Goal: Participate in discussion: Engage in conversation with other users on a specific topic

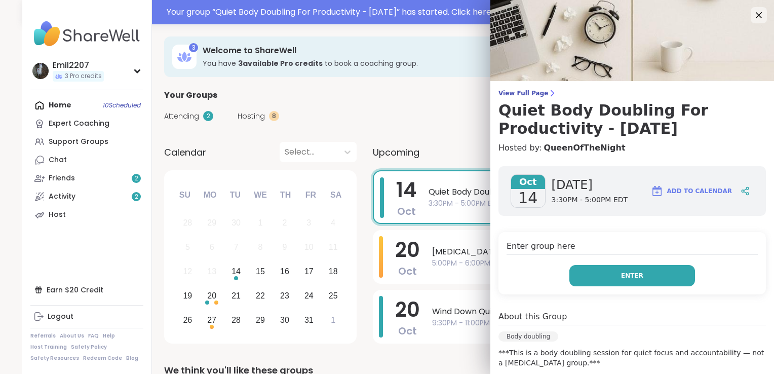
click at [609, 278] on button "Enter" at bounding box center [632, 275] width 126 height 21
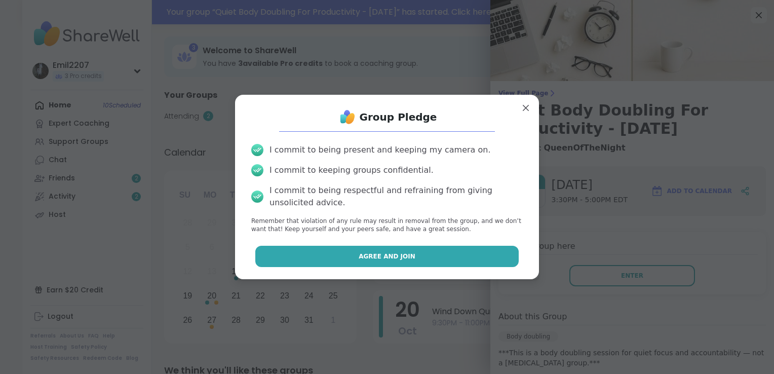
click at [431, 263] on button "Agree and Join" at bounding box center [387, 256] width 264 height 21
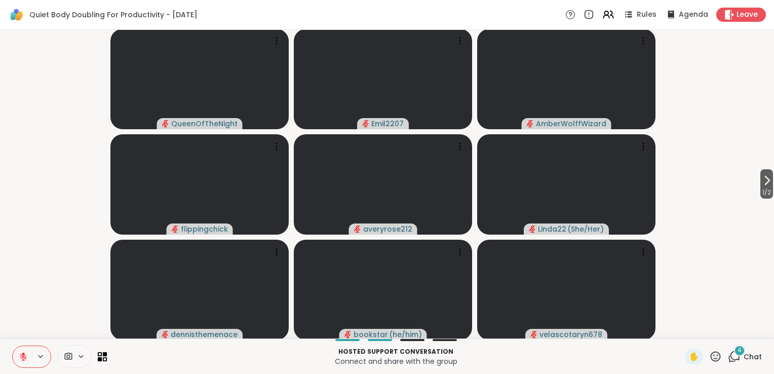
click at [728, 357] on icon at bounding box center [734, 356] width 13 height 13
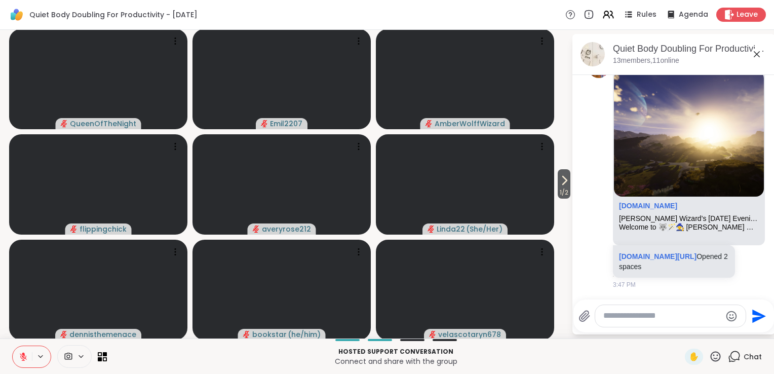
scroll to position [2655, 0]
click at [620, 315] on textarea "Type your message" at bounding box center [662, 315] width 118 height 11
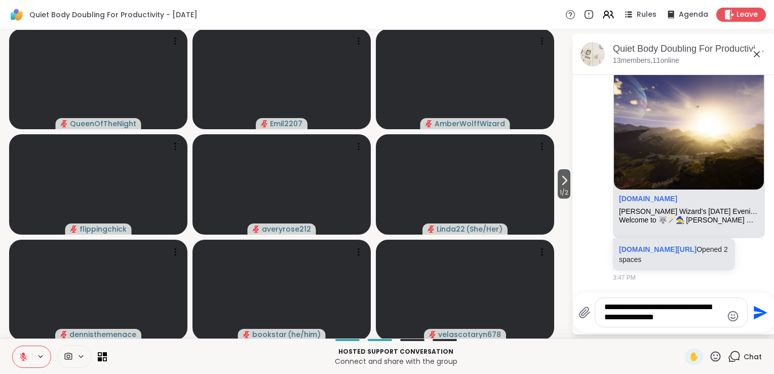
type textarea "**********"
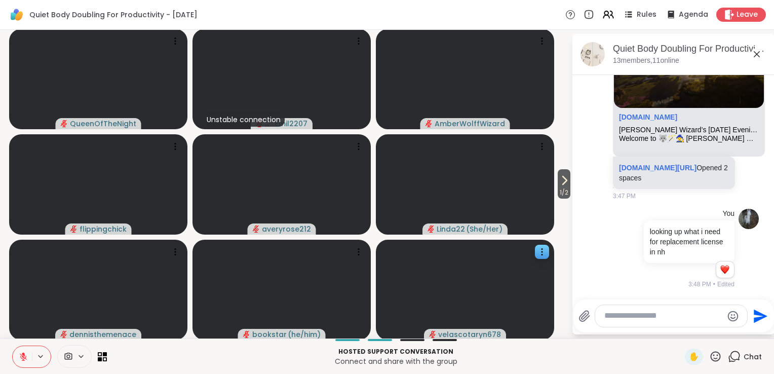
scroll to position [2744, 0]
click at [639, 315] on textarea "Type your message" at bounding box center [663, 315] width 118 height 11
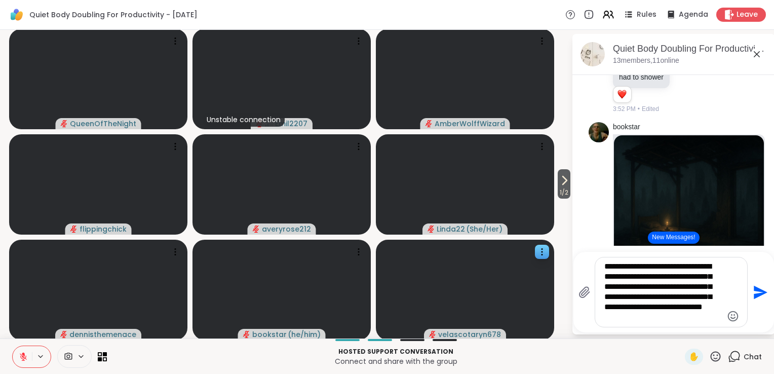
scroll to position [3066, 0]
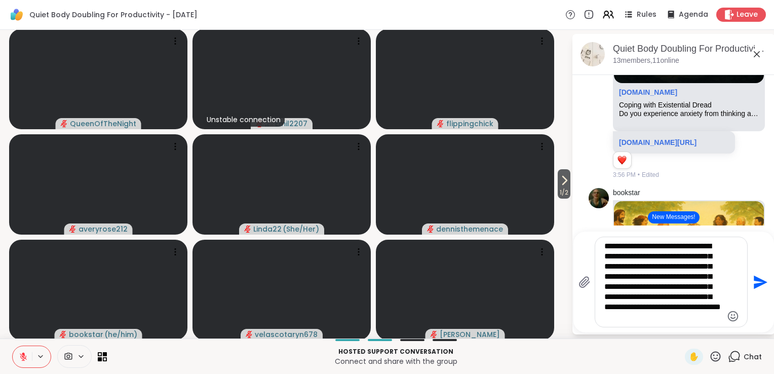
type textarea "**********"
click at [751, 288] on icon "Send" at bounding box center [759, 282] width 16 height 16
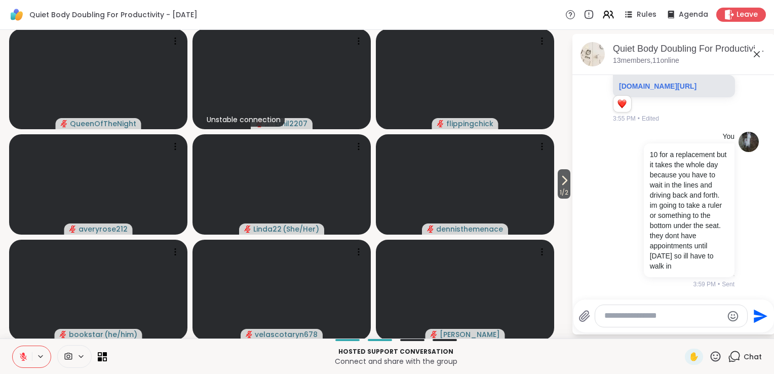
scroll to position [3613, 0]
click at [621, 52] on div "Quiet Body Doubling For Productivity - Tuesday, Oct 14" at bounding box center [690, 49] width 154 height 13
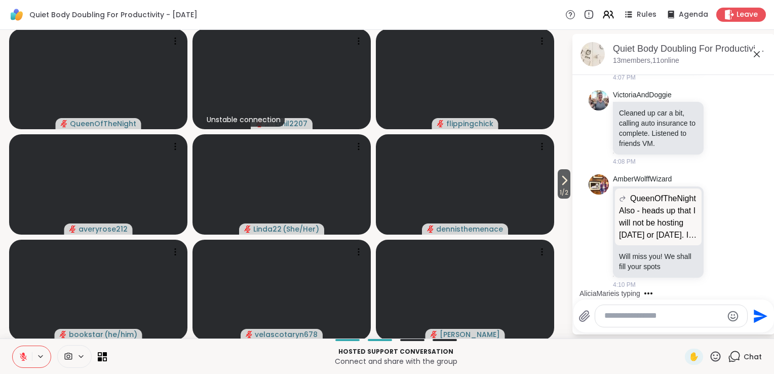
scroll to position [4647, 0]
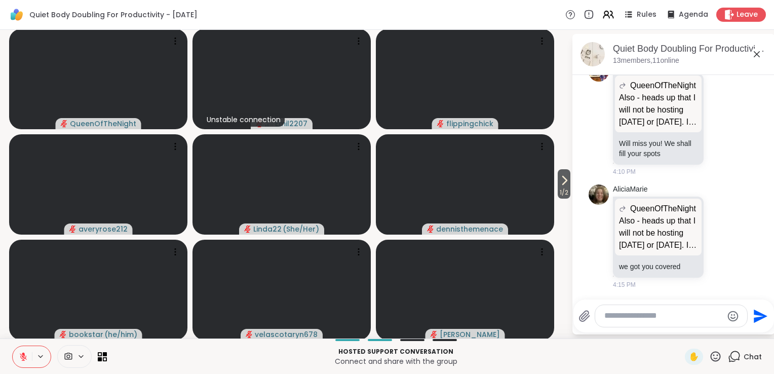
click at [631, 317] on textarea "Type your message" at bounding box center [663, 315] width 118 height 11
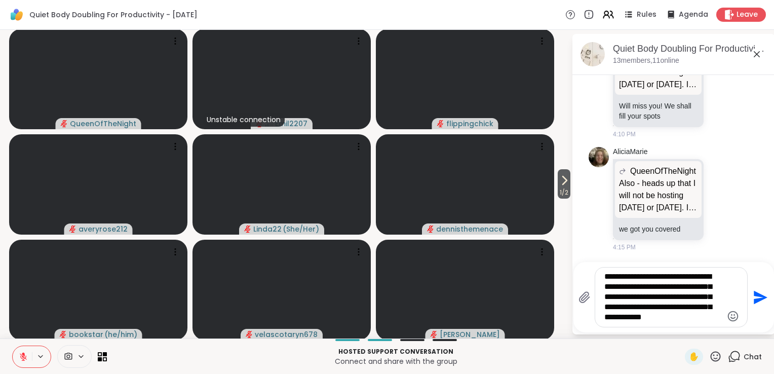
type textarea "**********"
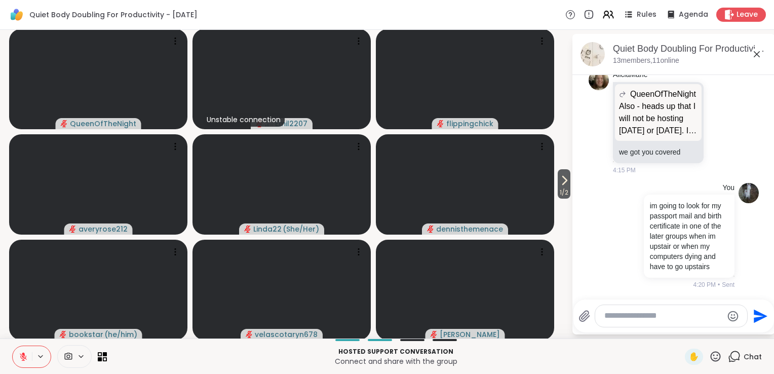
scroll to position [4771, 0]
click at [608, 319] on textarea "Type your message" at bounding box center [663, 315] width 118 height 11
type textarea "*"
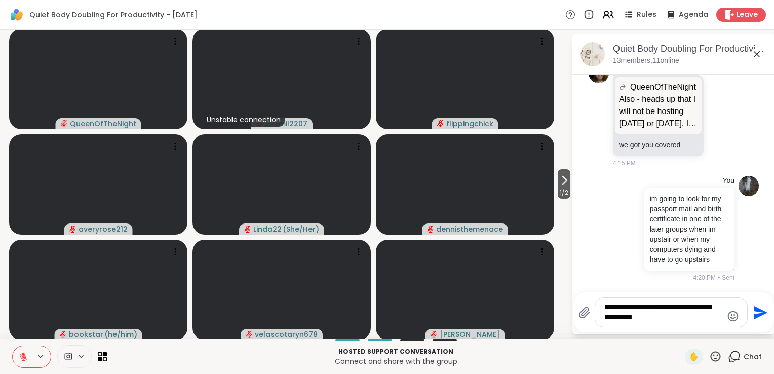
click at [679, 323] on textarea "**********" at bounding box center [663, 312] width 118 height 21
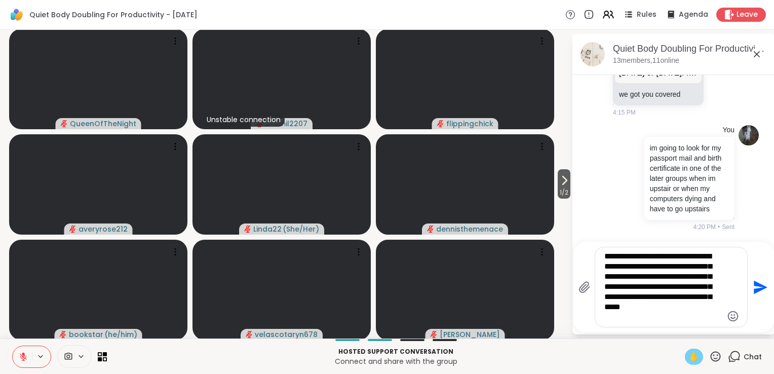
type textarea "**********"
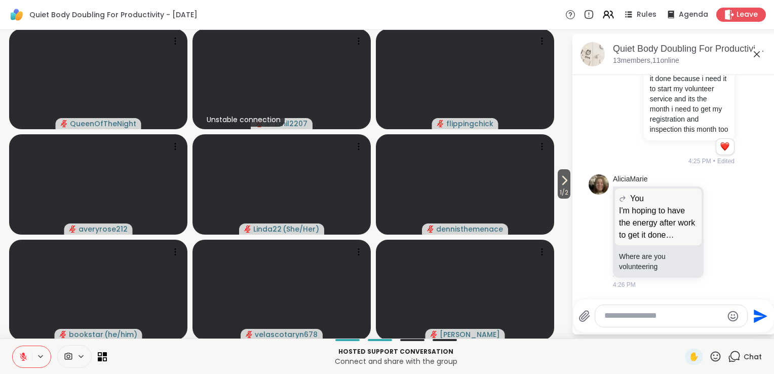
scroll to position [5097, 0]
click at [619, 319] on textarea "Type your message" at bounding box center [663, 315] width 118 height 11
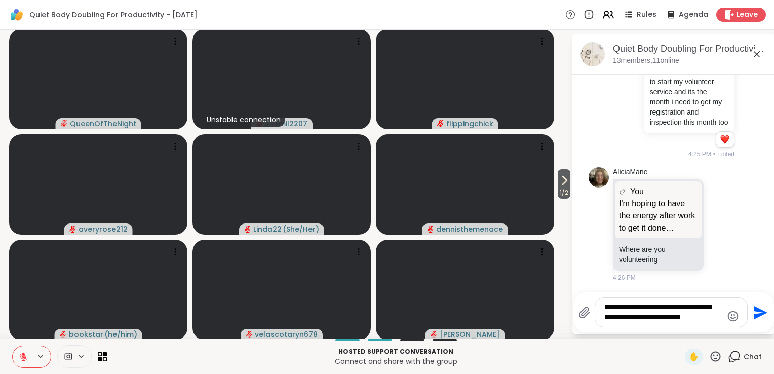
type textarea "**********"
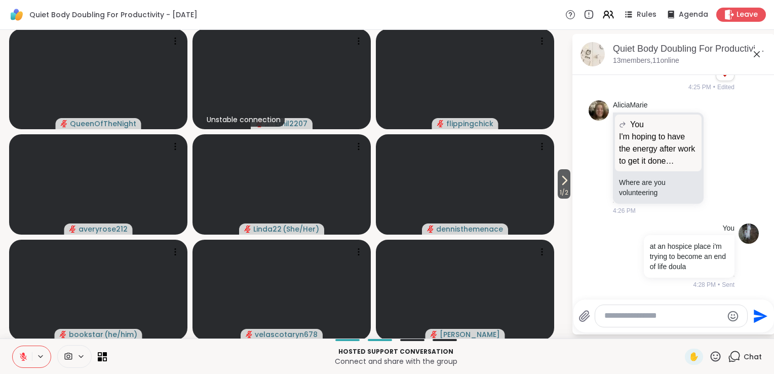
scroll to position [5171, 0]
type textarea "*****"
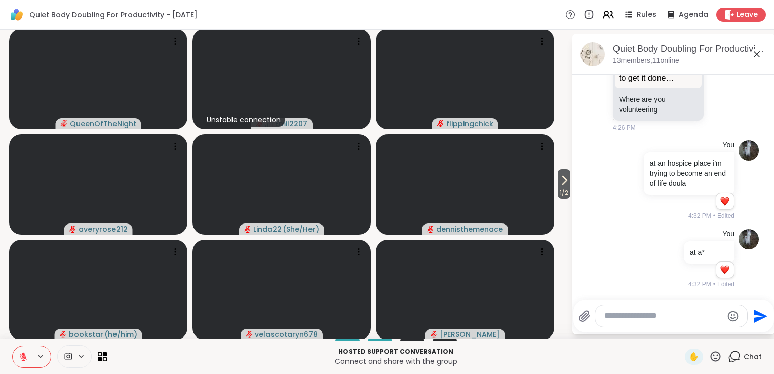
scroll to position [5253, 0]
click at [630, 317] on textarea "Type your message" at bounding box center [663, 315] width 118 height 11
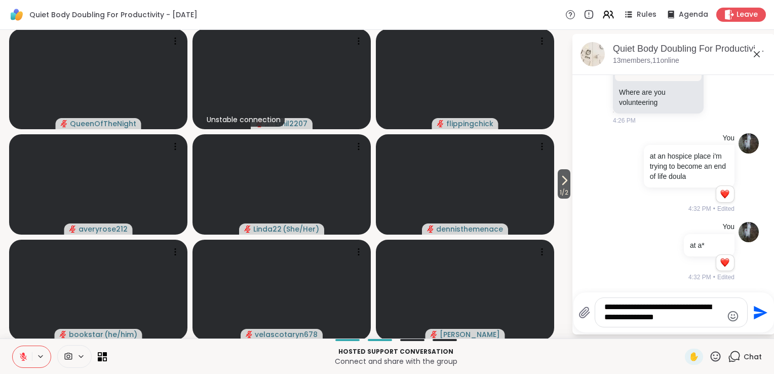
type textarea "**********"
click at [753, 310] on icon "Send" at bounding box center [760, 312] width 14 height 14
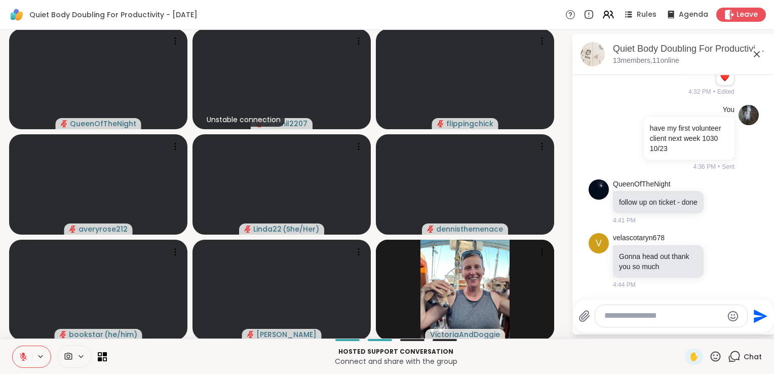
scroll to position [5455, 0]
click at [709, 265] on icon at bounding box center [710, 261] width 2 height 8
click at [716, 256] on icon at bounding box center [720, 261] width 9 height 10
click at [703, 256] on ul at bounding box center [720, 244] width 117 height 28
click at [716, 256] on icon at bounding box center [720, 261] width 9 height 10
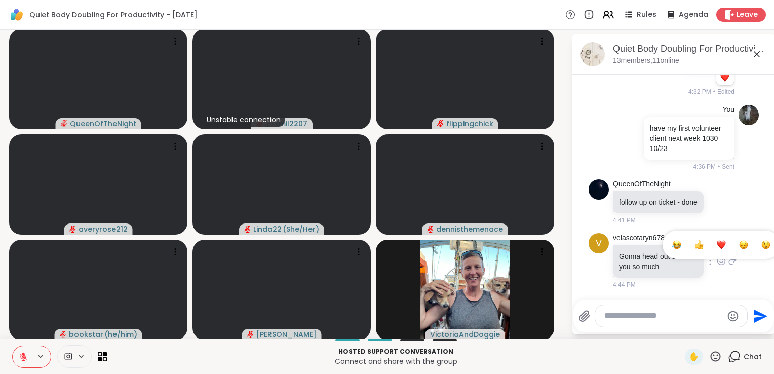
click at [694, 250] on span "Select Reaction: Thumbs up" at bounding box center [698, 244] width 9 height 10
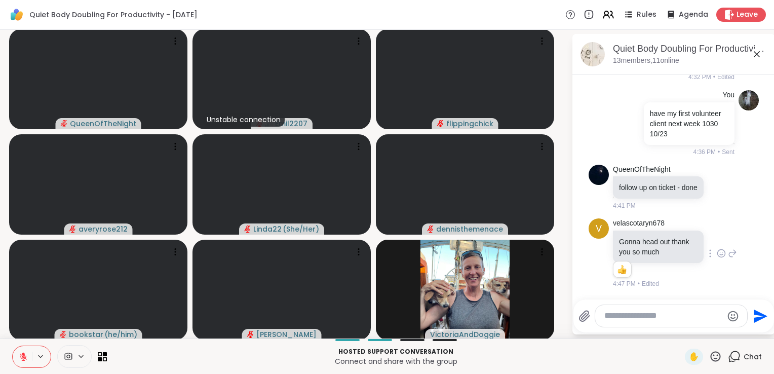
scroll to position [5470, 0]
click at [615, 313] on textarea "Type your message" at bounding box center [663, 315] width 118 height 11
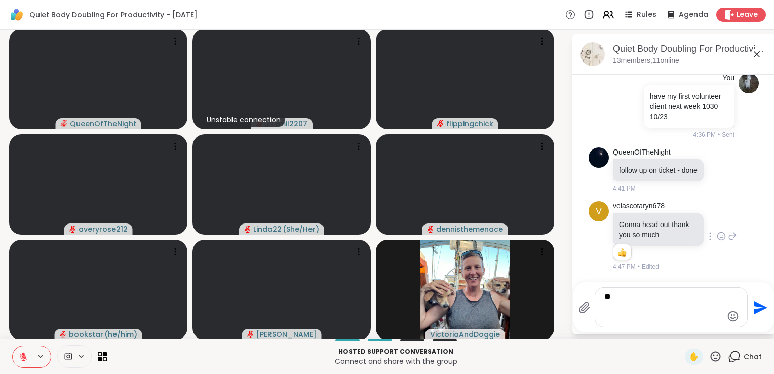
type textarea "*"
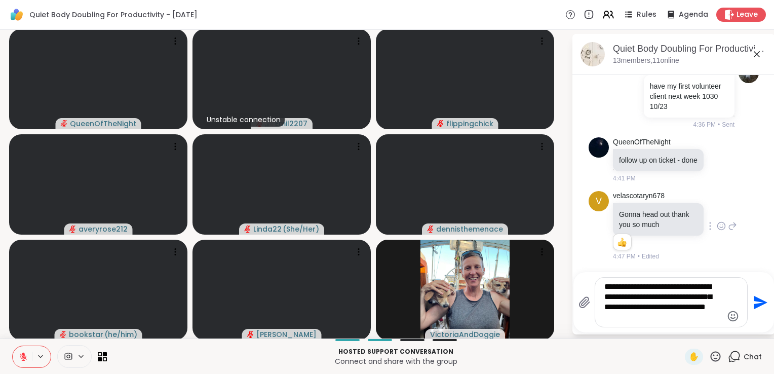
type textarea "**********"
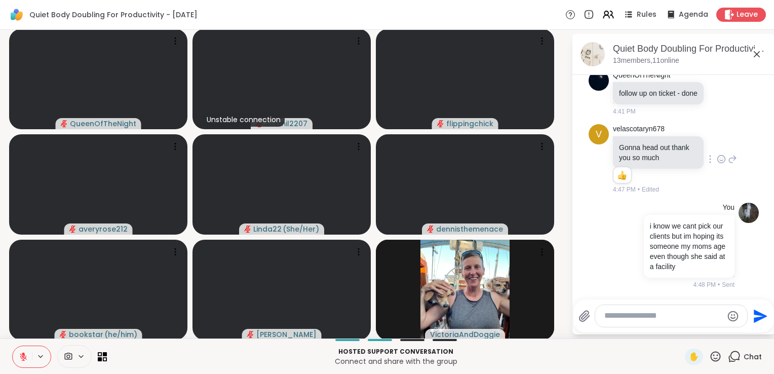
scroll to position [5574, 0]
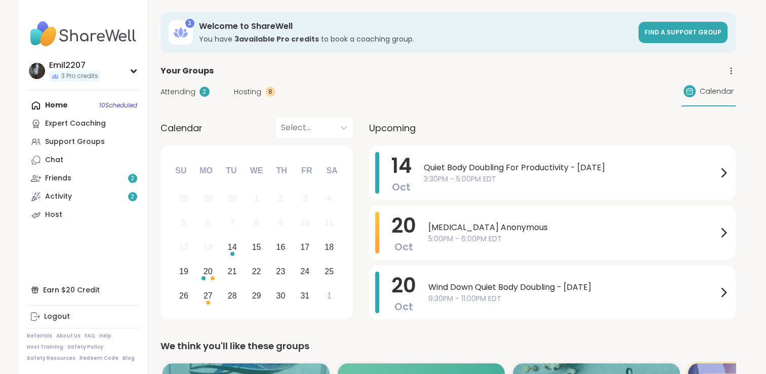
click at [50, 105] on div "Home 10 Scheduled Expert Coaching Support Groups Chat Friends 2 Activity 2 Host" at bounding box center [83, 160] width 113 height 128
click at [60, 132] on link "Expert Coaching" at bounding box center [83, 123] width 113 height 18
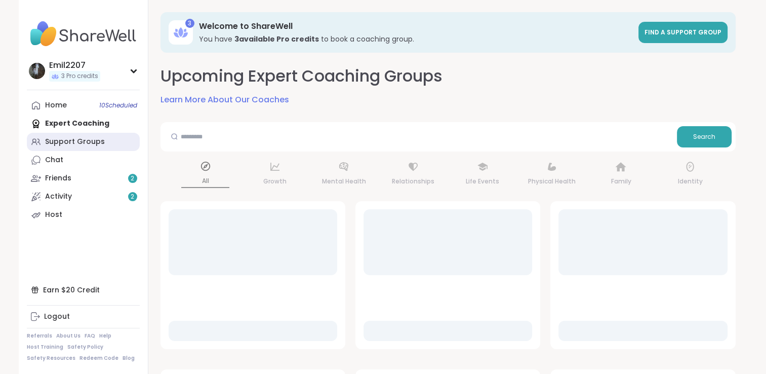
click at [60, 138] on div "Support Groups" at bounding box center [75, 142] width 60 height 10
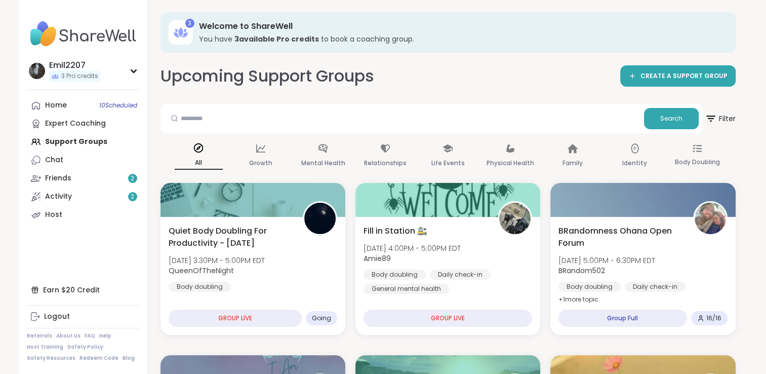
drag, startPoint x: 764, startPoint y: 68, endPoint x: 765, endPoint y: 82, distance: 13.3
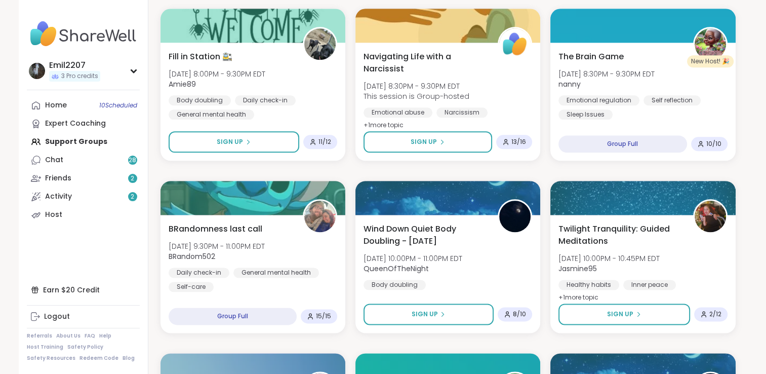
scroll to position [1210, 0]
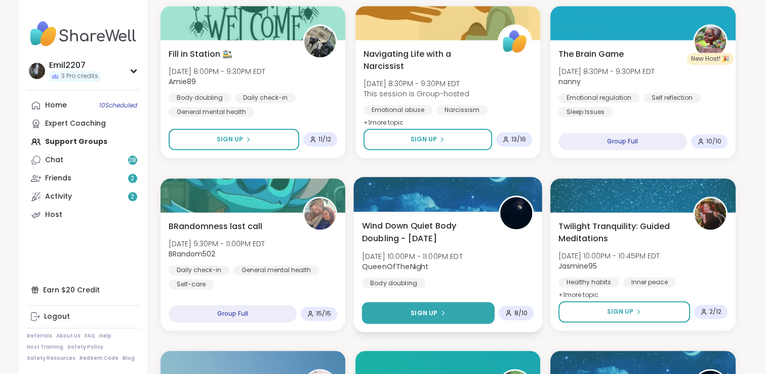
click at [476, 318] on button "Sign Up" at bounding box center [427, 313] width 133 height 22
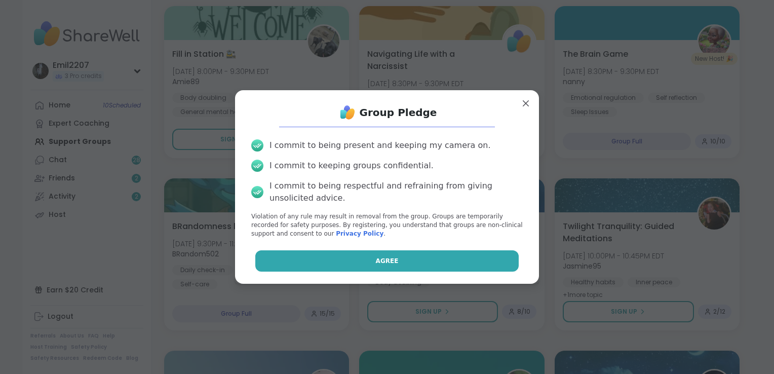
click at [431, 265] on button "Agree" at bounding box center [387, 260] width 264 height 21
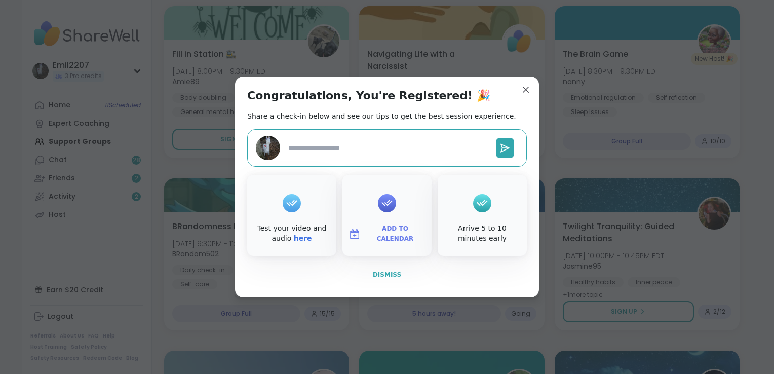
click at [383, 277] on span "Dismiss" at bounding box center [387, 274] width 28 height 7
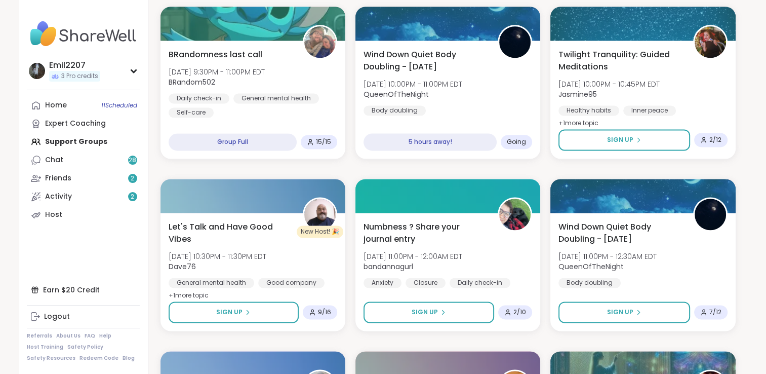
scroll to position [1384, 0]
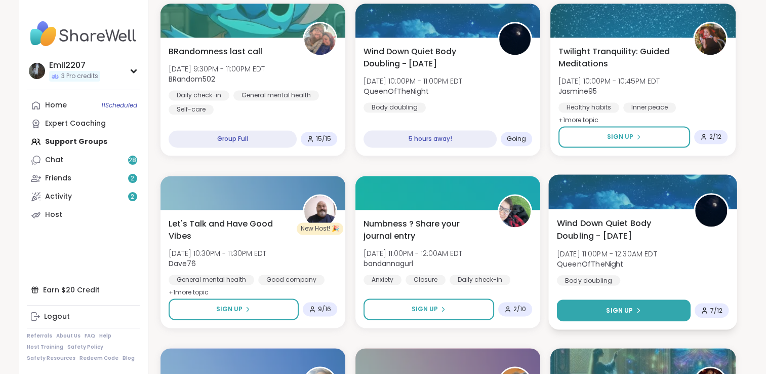
click at [635, 315] on button "Sign Up" at bounding box center [624, 310] width 134 height 22
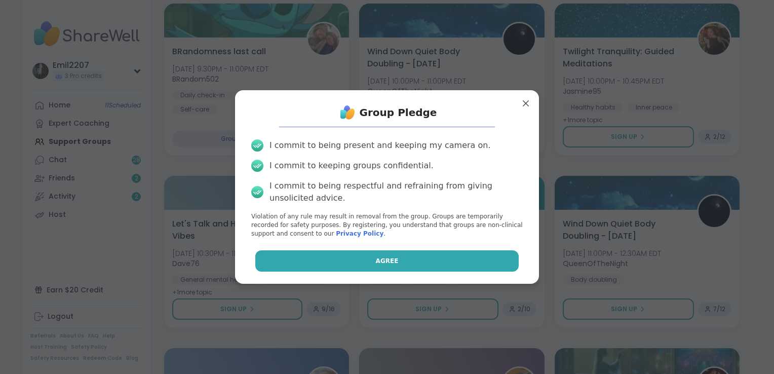
click at [457, 263] on button "Agree" at bounding box center [387, 260] width 264 height 21
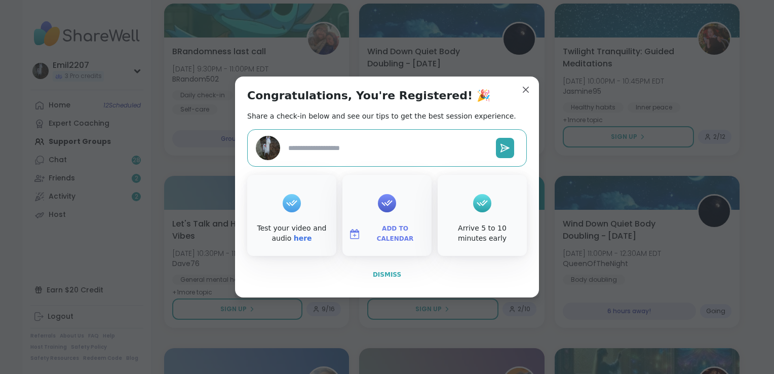
click at [383, 272] on span "Dismiss" at bounding box center [387, 274] width 28 height 7
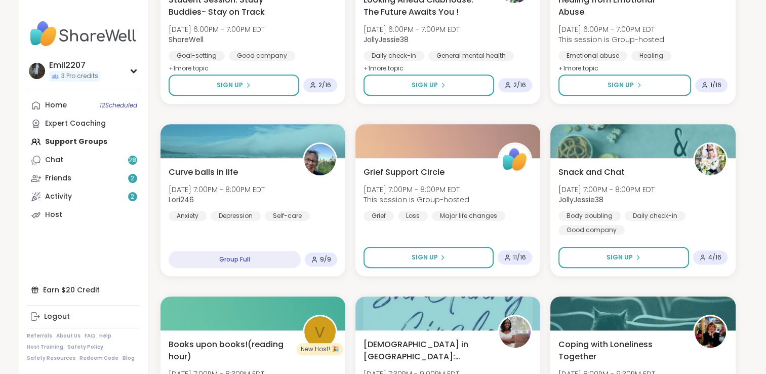
scroll to position [578, 0]
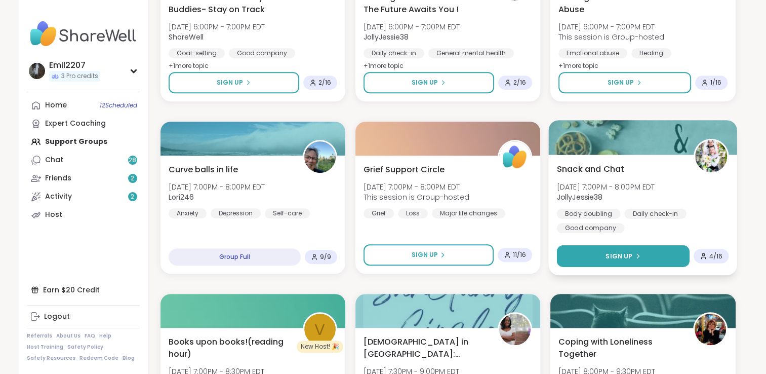
click at [629, 253] on span "Sign Up" at bounding box center [619, 255] width 27 height 9
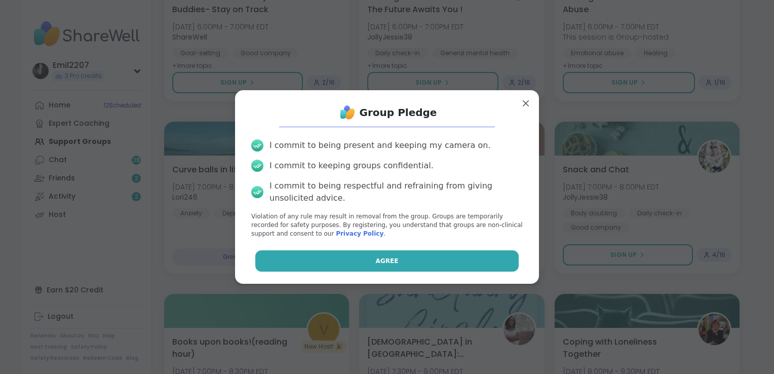
click at [487, 260] on button "Agree" at bounding box center [387, 260] width 264 height 21
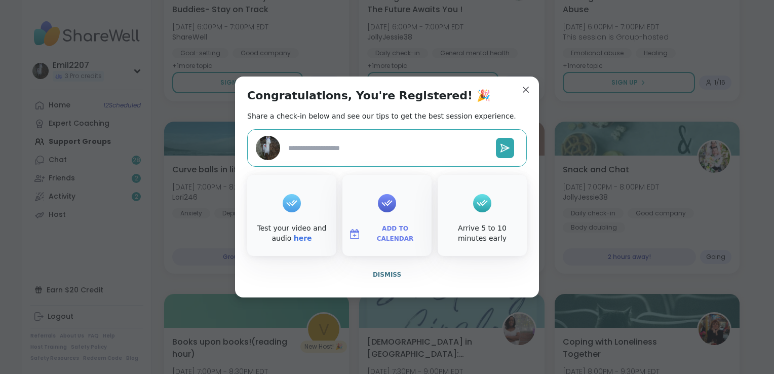
type textarea "*"
